Goal: Information Seeking & Learning: Understand process/instructions

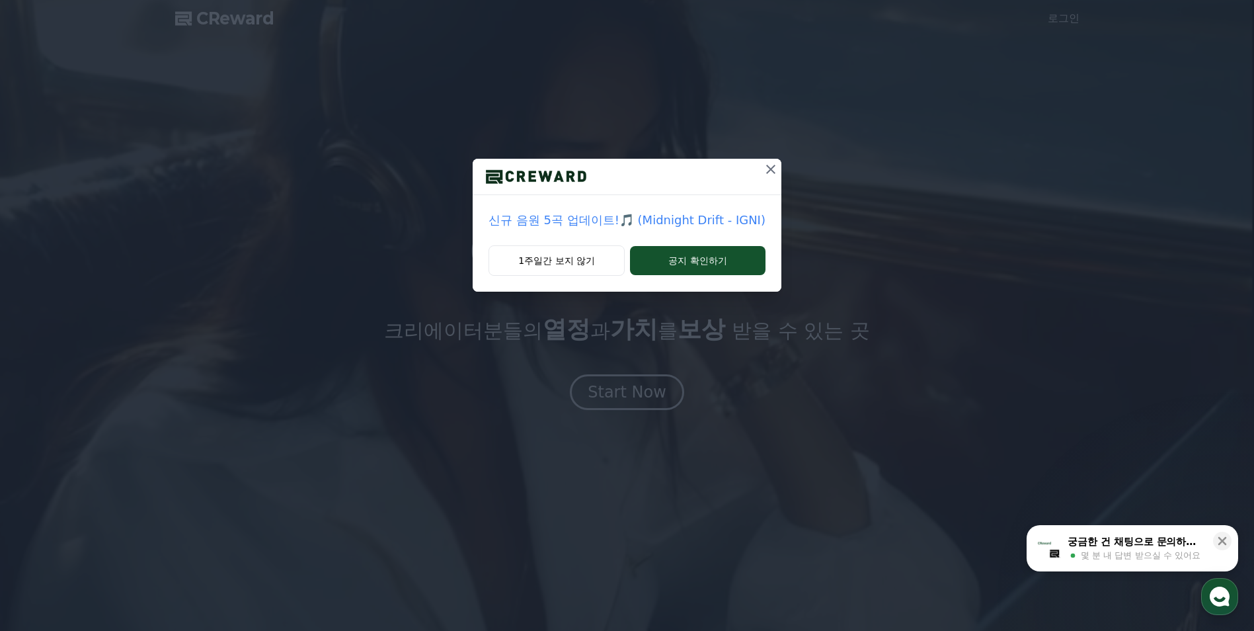
click at [763, 169] on icon at bounding box center [771, 169] width 16 height 16
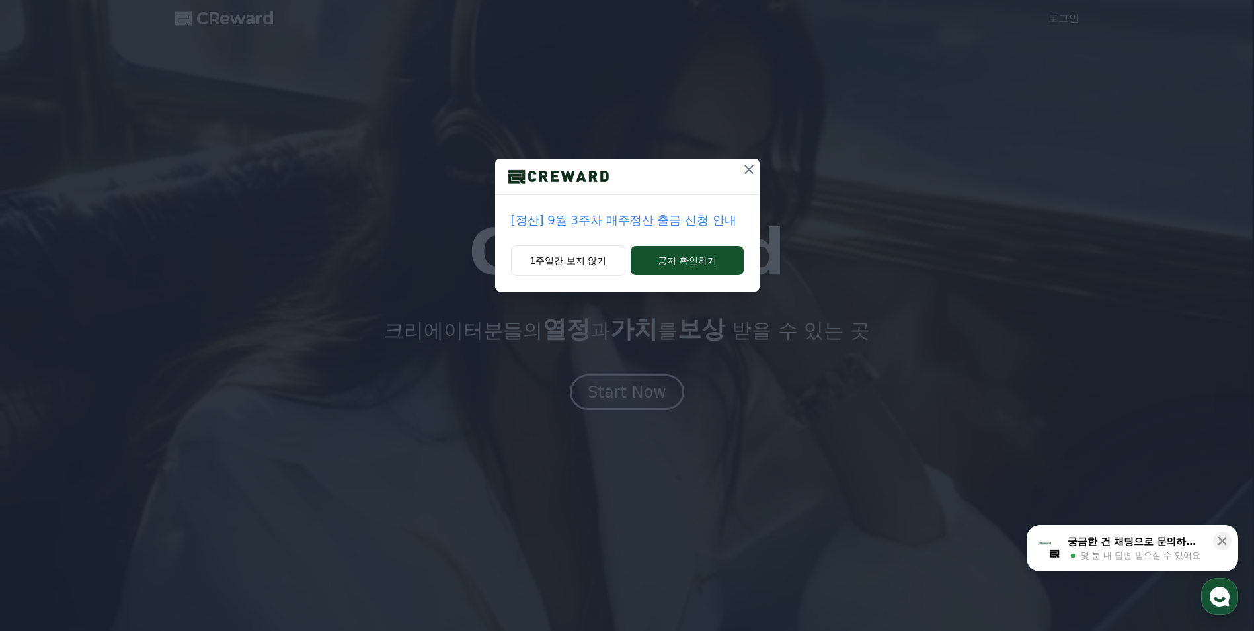
click at [746, 169] on icon at bounding box center [749, 169] width 16 height 16
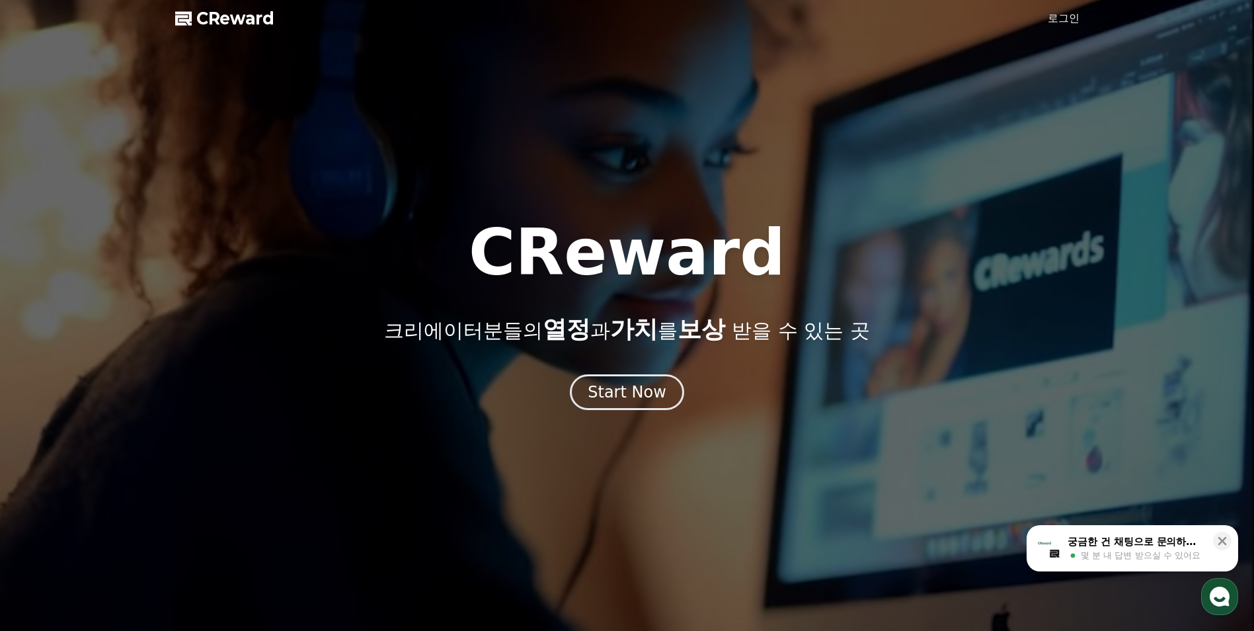
click at [785, 321] on p "크리에이터분들의 열정 과 가치 를 보상 받을 수 있는 곳" at bounding box center [626, 329] width 485 height 26
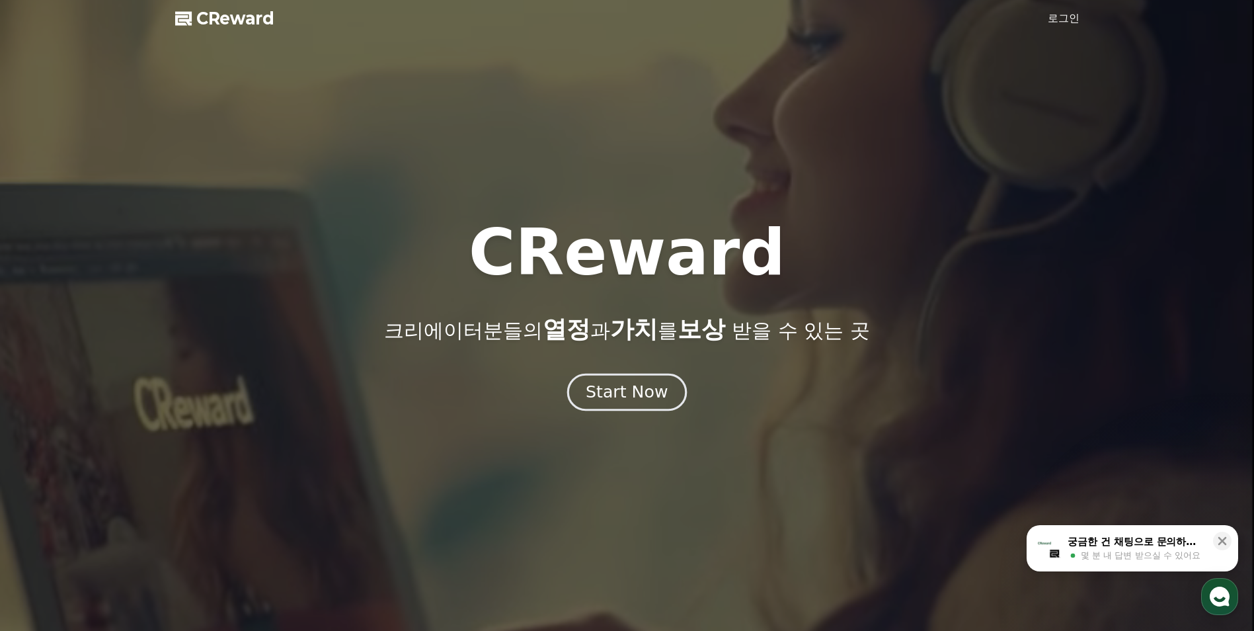
click at [641, 386] on div "Start Now" at bounding box center [627, 392] width 82 height 22
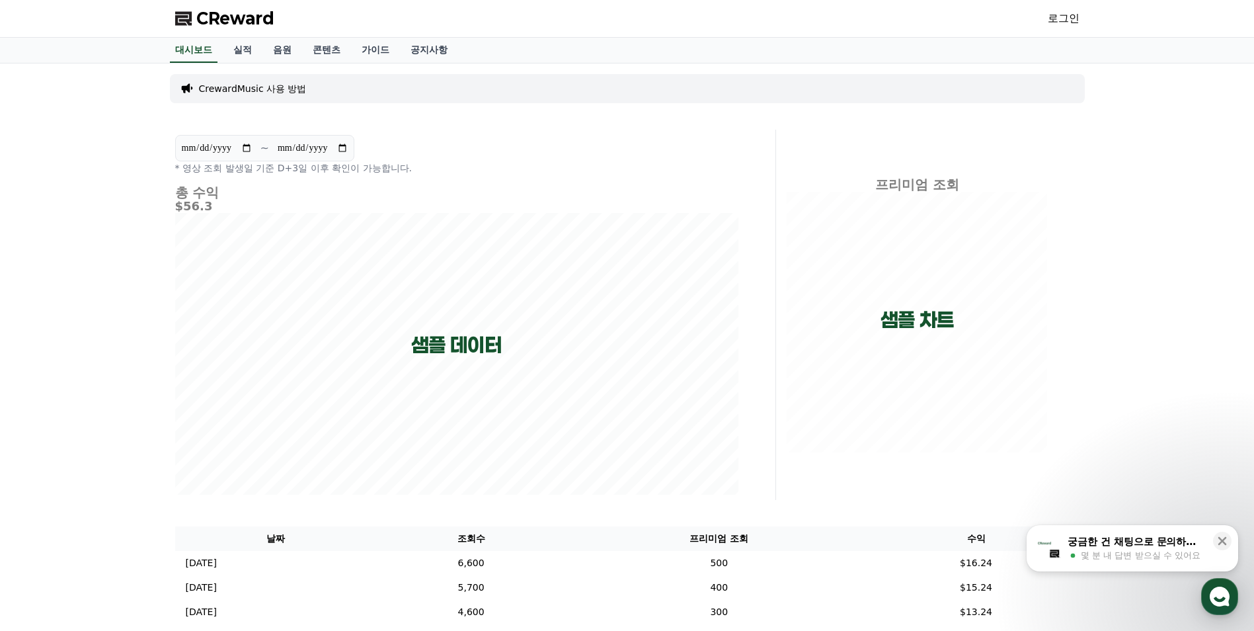
click at [225, 88] on p "CrewardMusic 사용 방법" at bounding box center [253, 88] width 108 height 13
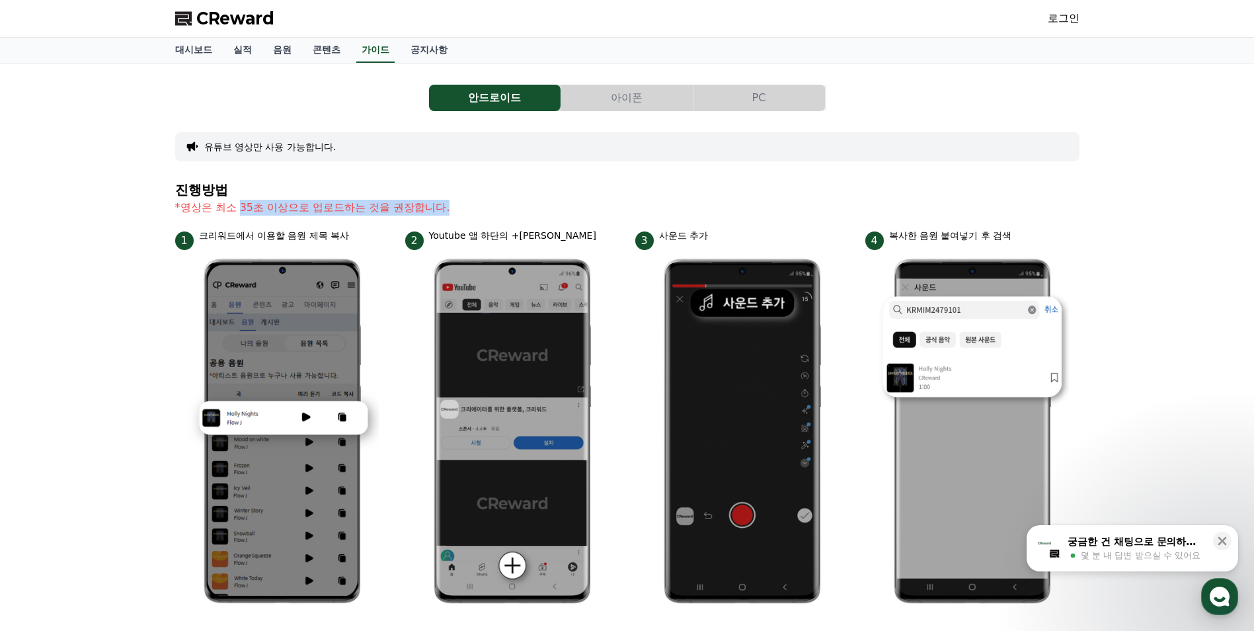
drag, startPoint x: 241, startPoint y: 209, endPoint x: 542, endPoint y: 226, distance: 302.0
click at [542, 226] on section "진행방법 *영상은 최소 35초 이상으로 업로드하는 것을 권장합니다." at bounding box center [627, 205] width 904 height 46
drag, startPoint x: 542, startPoint y: 226, endPoint x: 507, endPoint y: 221, distance: 35.4
click at [507, 221] on section "진행방법 *영상은 최소 35초 이상으로 업로드하는 것을 권장합니다." at bounding box center [627, 205] width 904 height 46
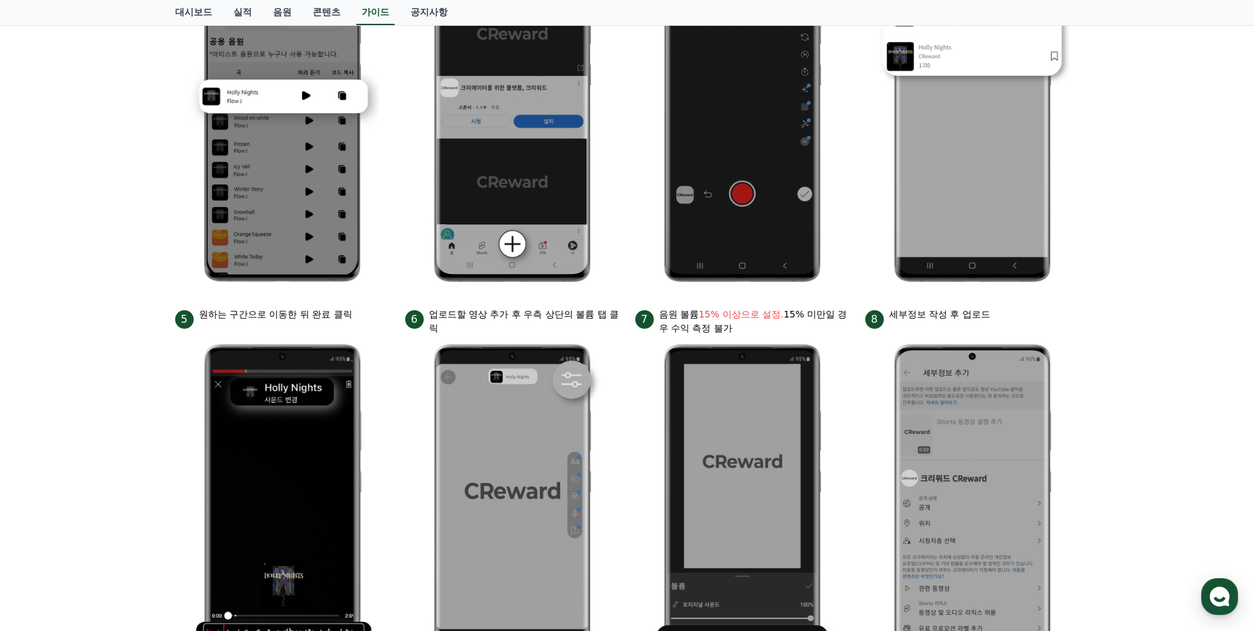
scroll to position [331, 0]
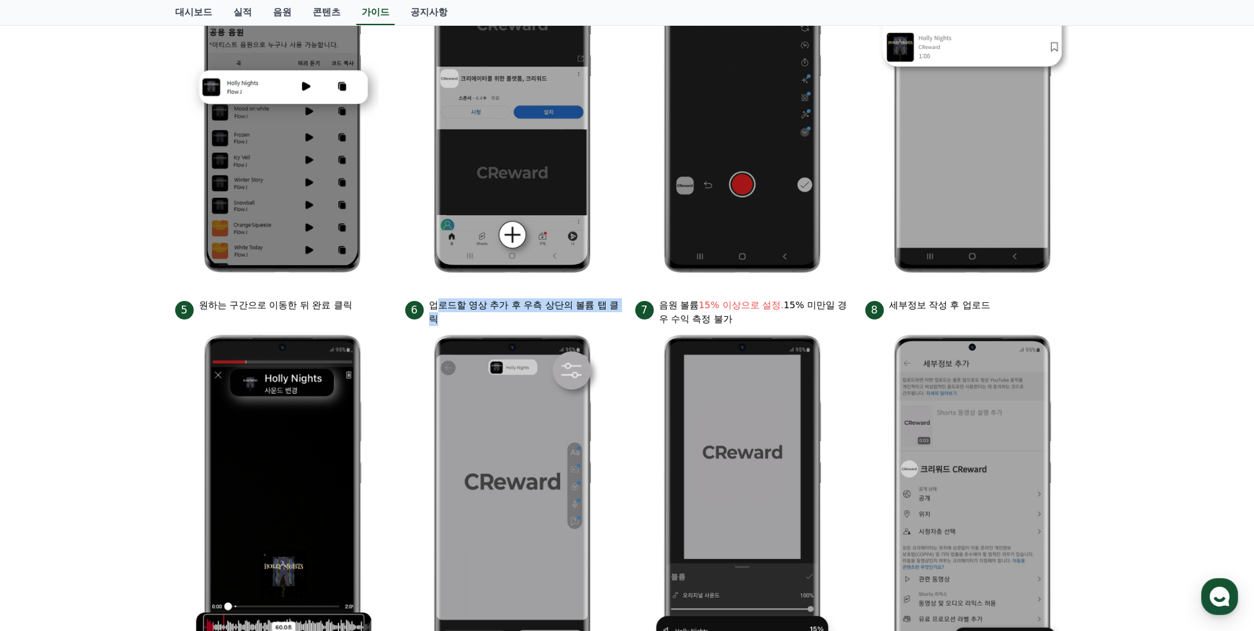
drag, startPoint x: 434, startPoint y: 307, endPoint x: 608, endPoint y: 318, distance: 173.6
click at [608, 318] on p "업로드할 영상 추가 후 우측 상단의 볼륨 탭 클릭" at bounding box center [524, 312] width 190 height 28
drag, startPoint x: 661, startPoint y: 304, endPoint x: 779, endPoint y: 315, distance: 118.2
click at [779, 315] on p "음원 볼륨 15% 이상으로 설정. 15% 미만일 경우 수익 측정 불가" at bounding box center [754, 312] width 190 height 28
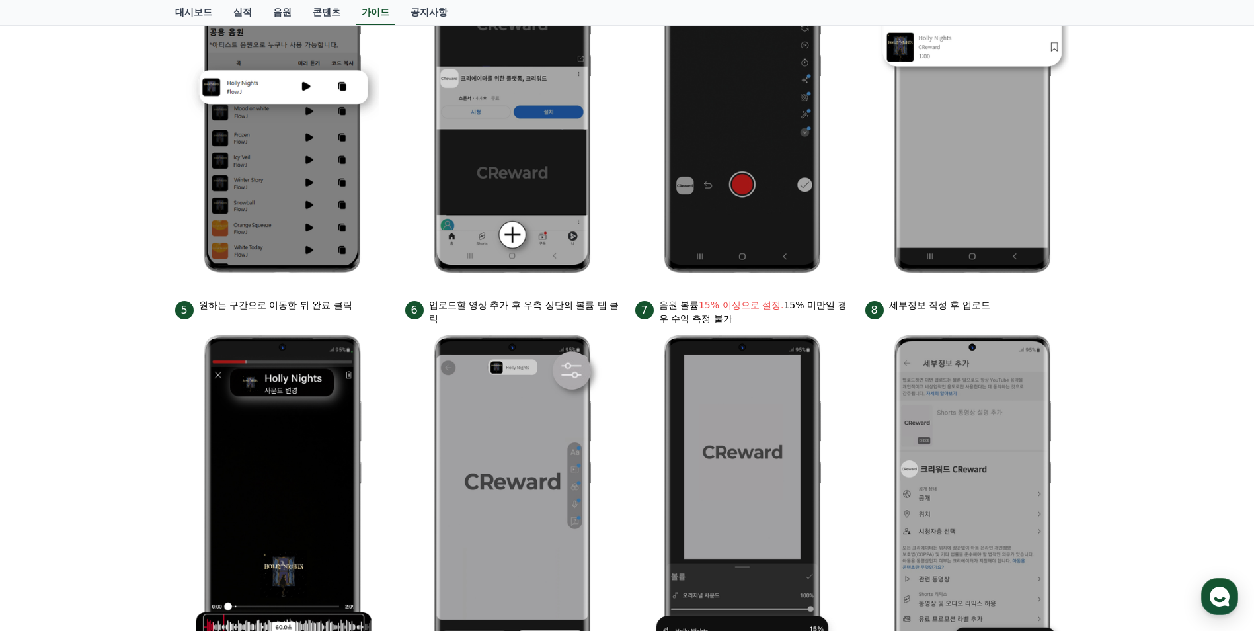
click at [779, 315] on p "음원 볼륨 15% 이상으로 설정. 15% 미만일 경우 수익 측정 불가" at bounding box center [754, 312] width 190 height 28
drag, startPoint x: 768, startPoint y: 319, endPoint x: 665, endPoint y: 306, distance: 103.3
click at [665, 306] on p "음원 볼륨 15% 이상으로 설정. 15% 미만일 경우 수익 측정 불가" at bounding box center [754, 312] width 190 height 28
drag, startPoint x: 665, startPoint y: 306, endPoint x: 758, endPoint y: 308, distance: 93.2
click at [758, 308] on bold "15% 이상으로 설정." at bounding box center [741, 304] width 85 height 11
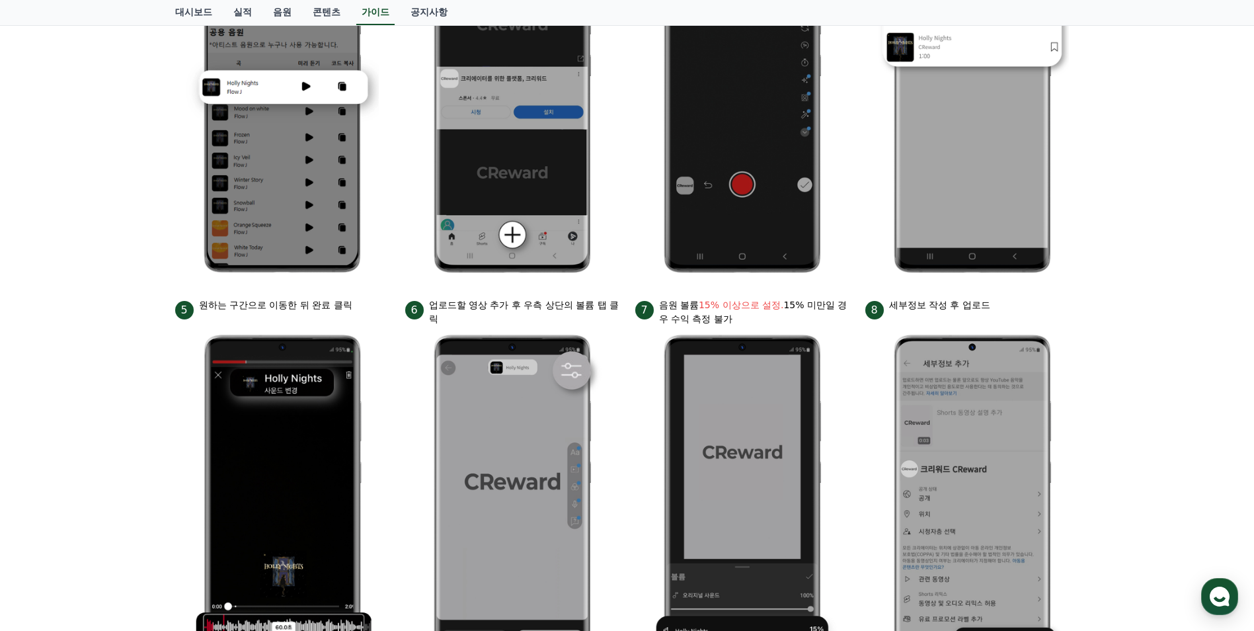
click at [848, 302] on p "음원 볼륨 15% 이상으로 설정. 15% 미만일 경우 수익 측정 불가" at bounding box center [754, 312] width 190 height 28
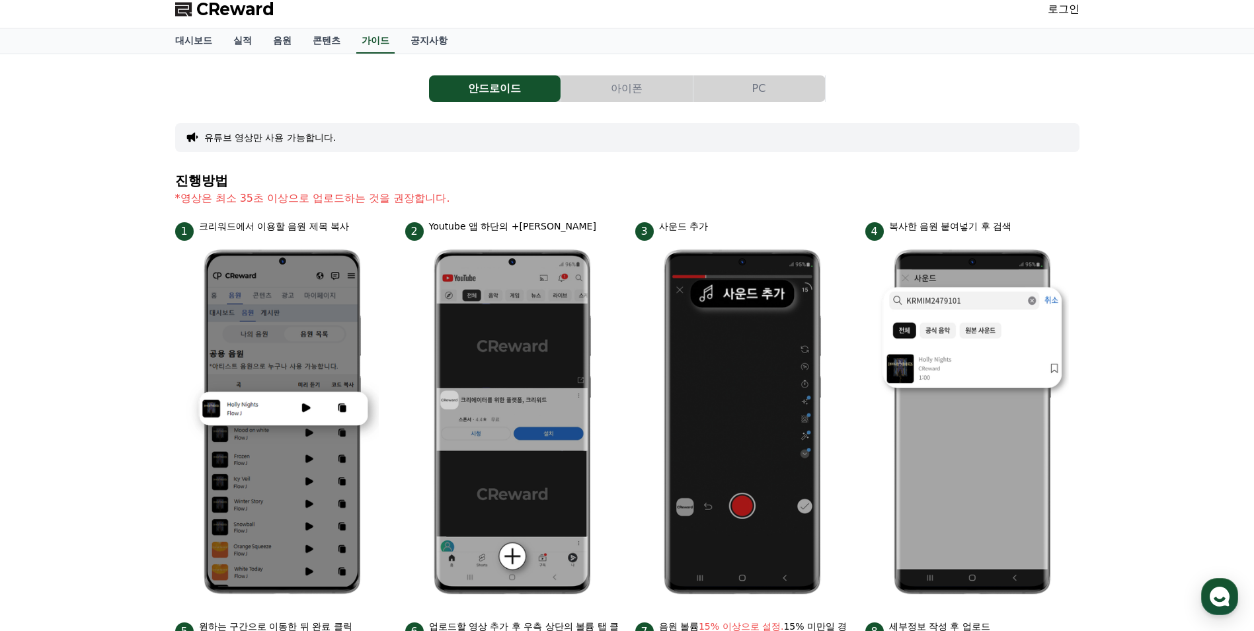
scroll to position [0, 0]
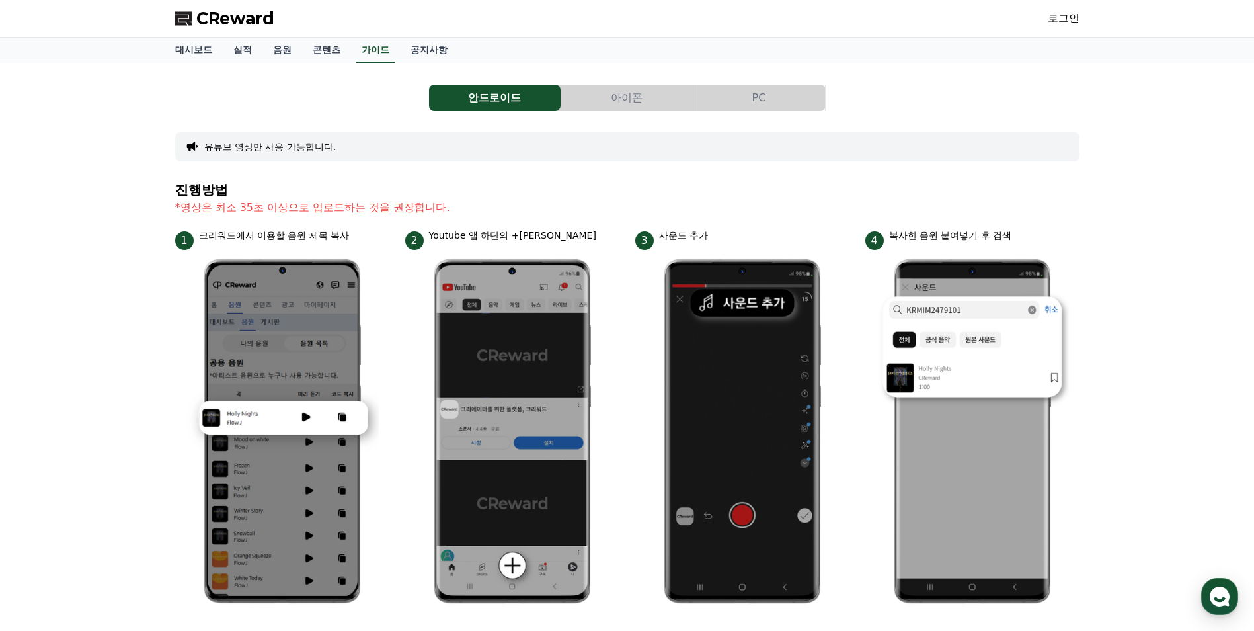
click at [1118, 387] on div "안드로이드 아이폰 PC 유튜브 영상만 사용 가능합니다. 진행방법 *영상은 최소 35초 이상으로 업로드하는 것을 권장합니다. 1 크리워드에서 이…" at bounding box center [627, 546] width 1254 height 967
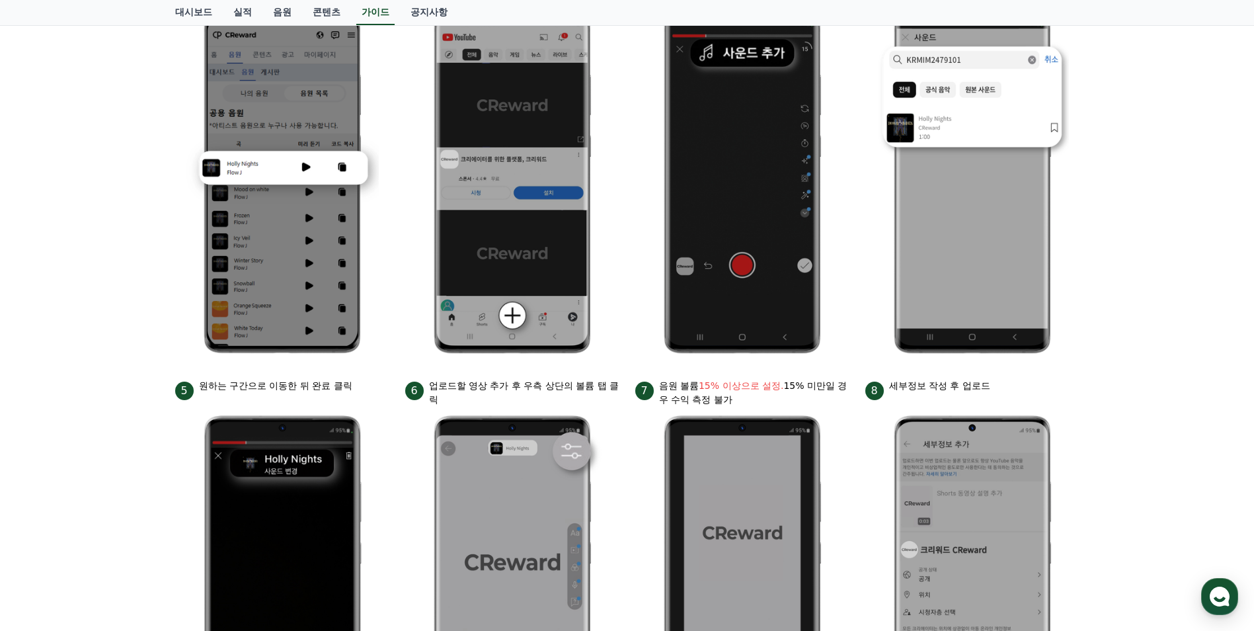
scroll to position [397, 0]
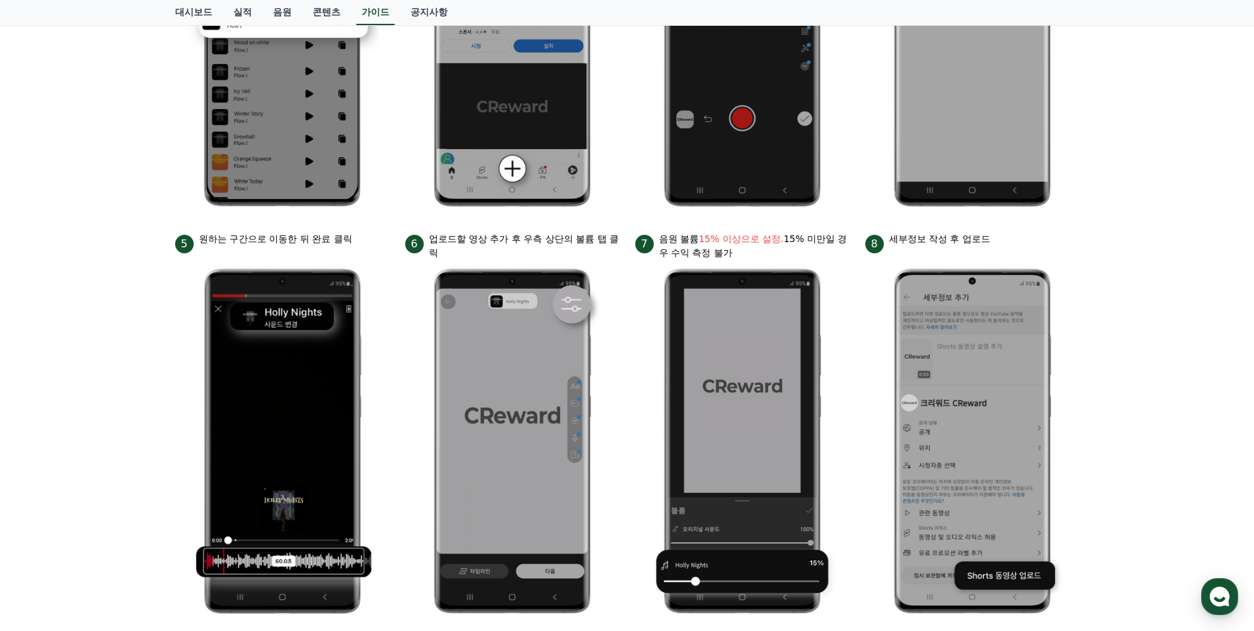
click at [1118, 387] on div "안드로이드 아이폰 PC 유튜브 영상만 사용 가능합니다. 진행방법 *영상은 최소 35초 이상으로 업로드하는 것을 권장합니다. 1 크리워드에서 이…" at bounding box center [627, 150] width 1254 height 967
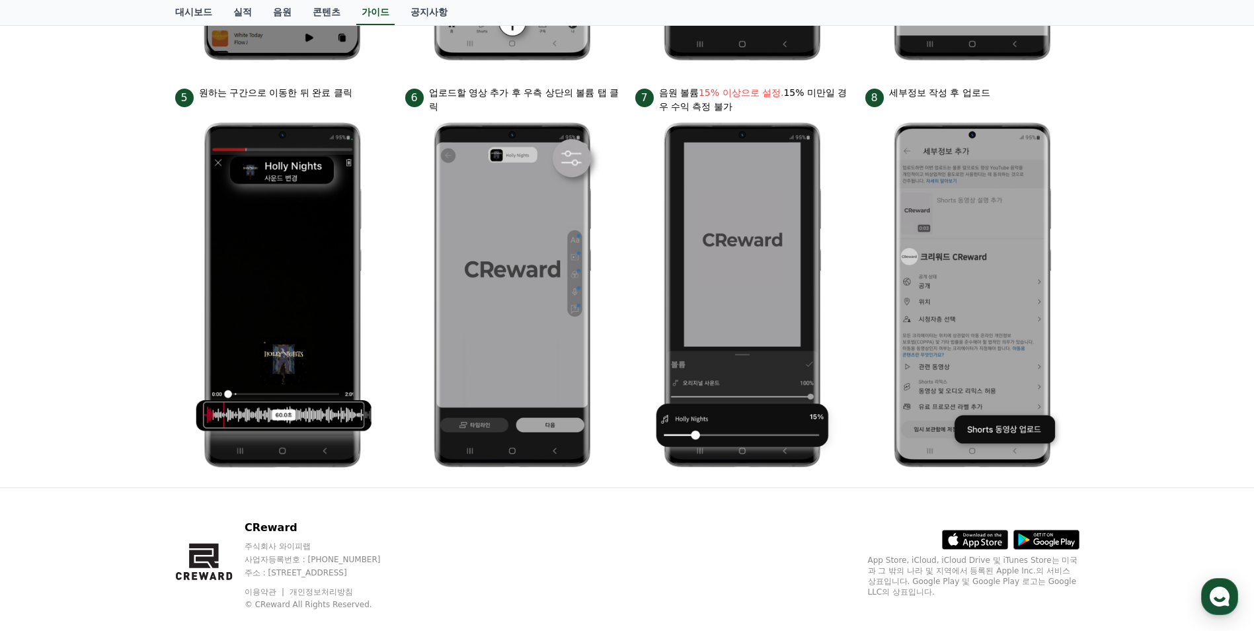
scroll to position [564, 0]
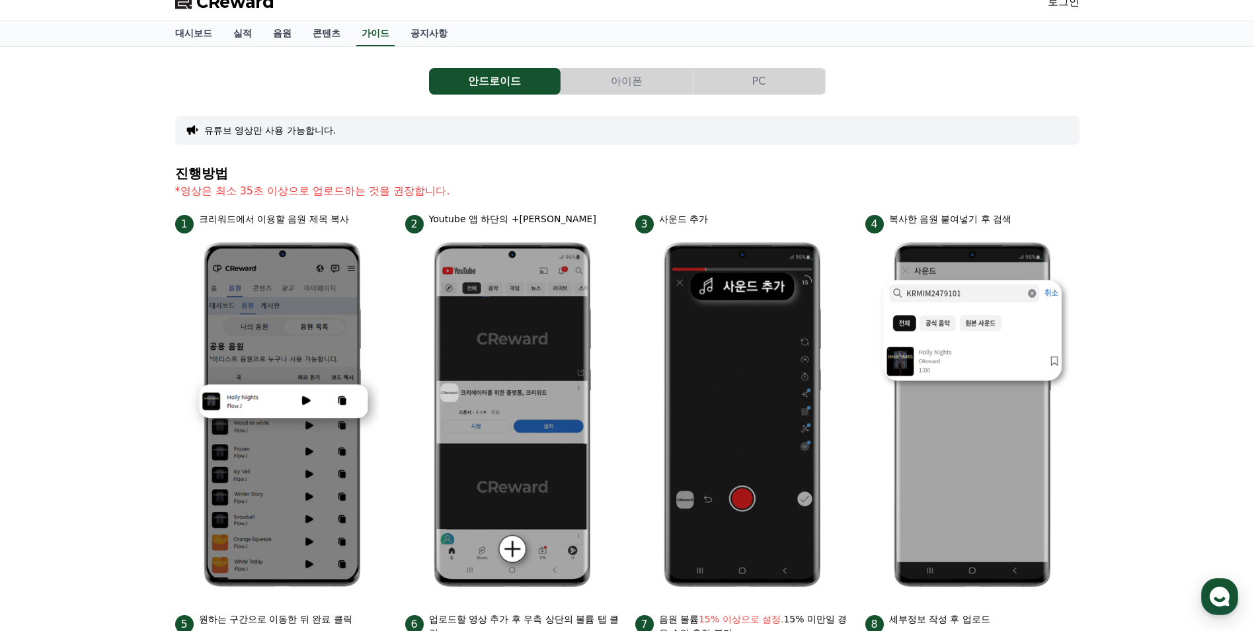
scroll to position [0, 0]
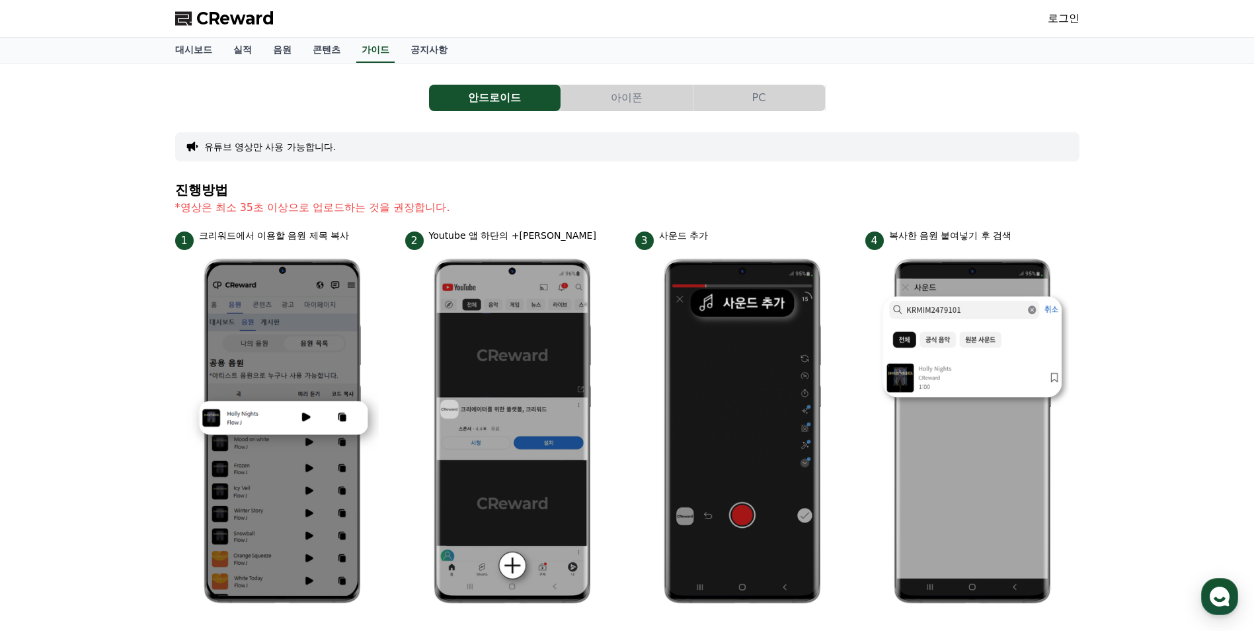
click at [600, 98] on button "아이폰" at bounding box center [627, 98] width 132 height 26
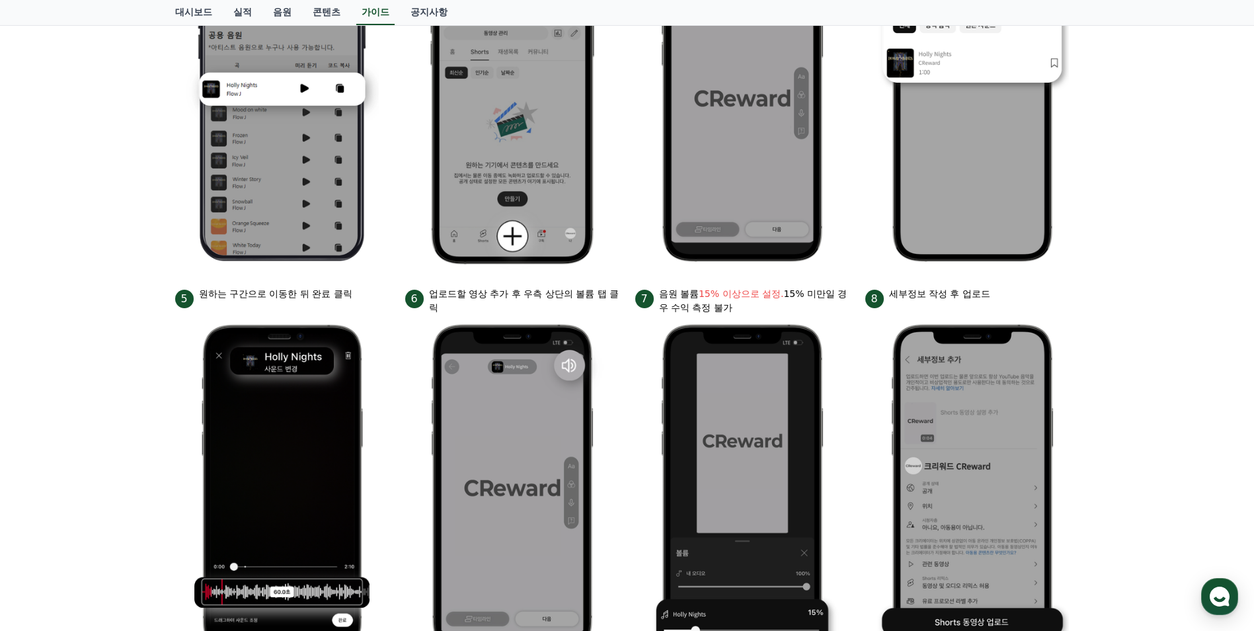
scroll to position [67, 0]
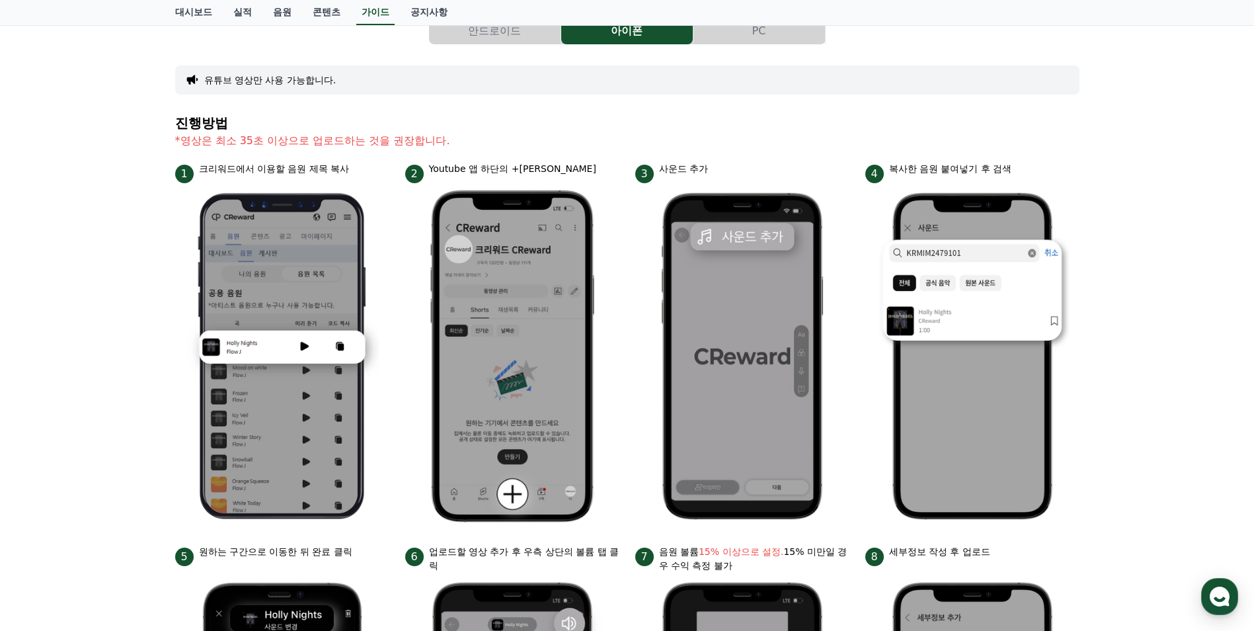
click at [1093, 355] on div "안드로이드 아이폰 PC 유튜브 영상만 사용 가능합니다. 진행방법 *영상은 최소 35초 이상으로 업로드하는 것을 권장합니다. 1 크리워드에서 이…" at bounding box center [627, 463] width 1254 height 932
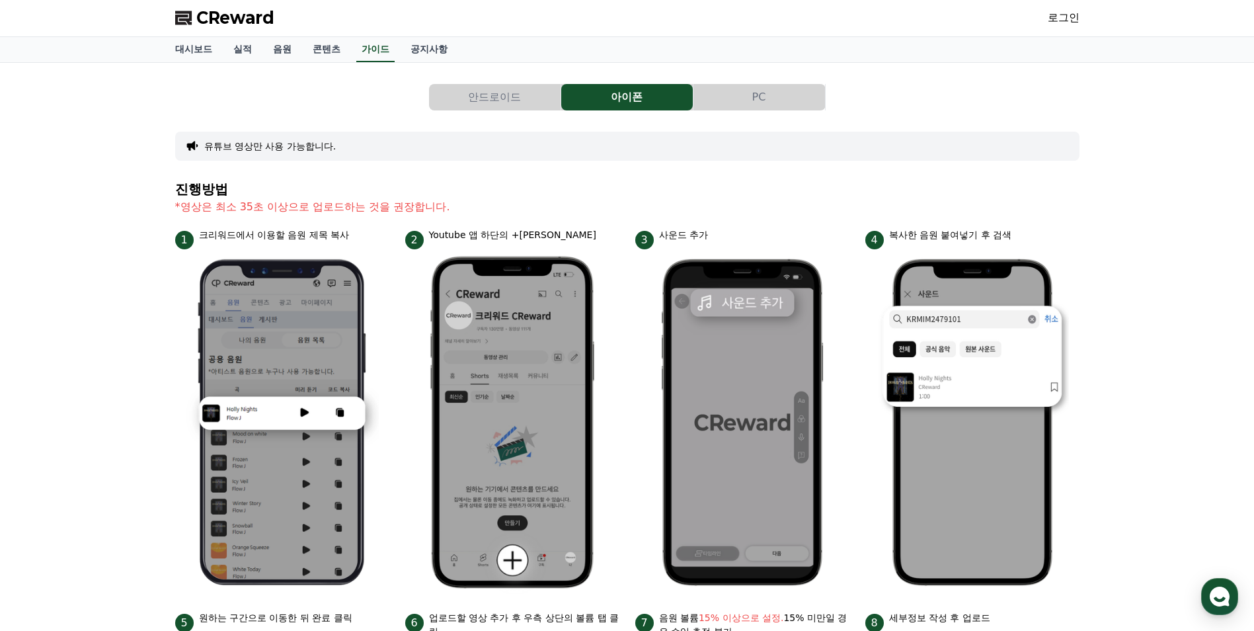
scroll to position [0, 0]
click at [1093, 355] on div "안드로이드 아이폰 PC 유튜브 영상만 사용 가능합니다. 진행방법 *영상은 최소 35초 이상으로 업로드하는 것을 권장합니다. 1 크리워드에서 이…" at bounding box center [627, 529] width 1254 height 932
click at [280, 54] on link "음원" at bounding box center [282, 50] width 40 height 25
